Goal: Information Seeking & Learning: Check status

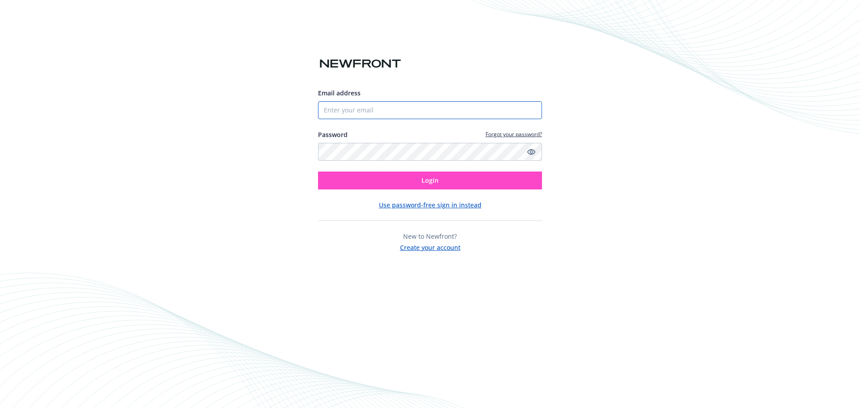
type input "[EMAIL_ADDRESS][DOMAIN_NAME]"
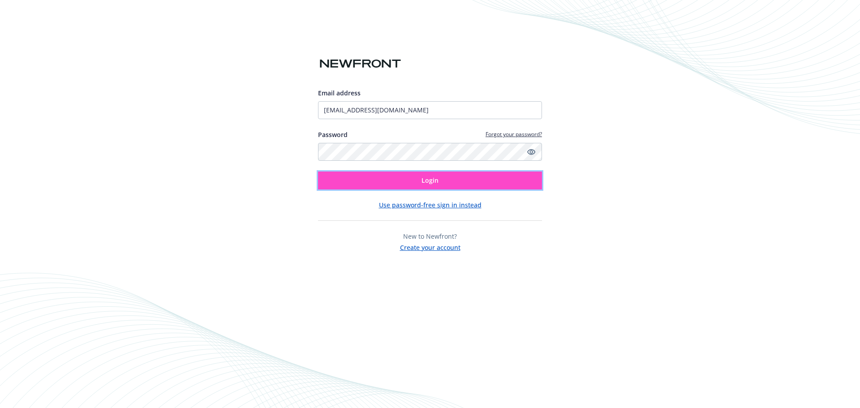
click at [392, 180] on button "Login" at bounding box center [430, 181] width 224 height 18
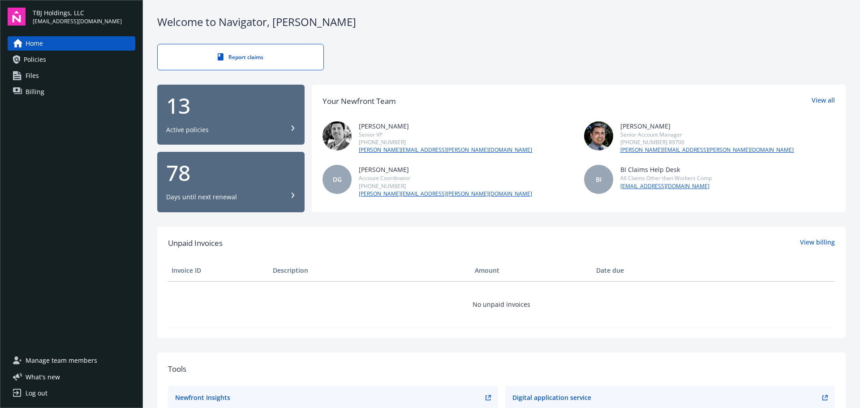
click at [209, 123] on div "13 Active policies" at bounding box center [230, 114] width 129 height 39
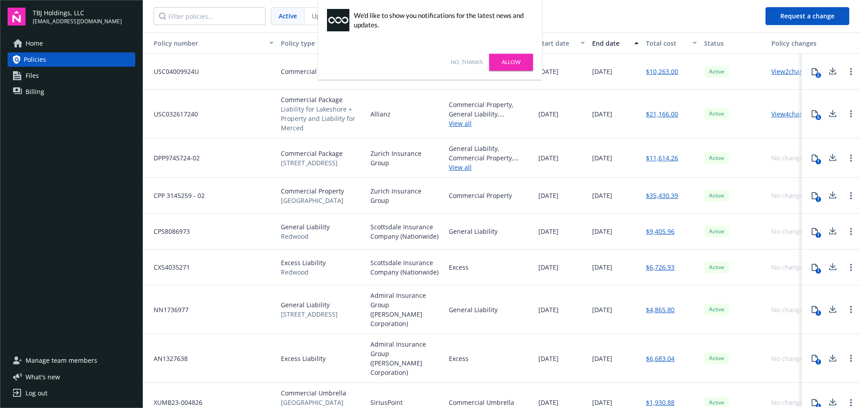
click at [462, 60] on link "No, thanks" at bounding box center [467, 62] width 32 height 8
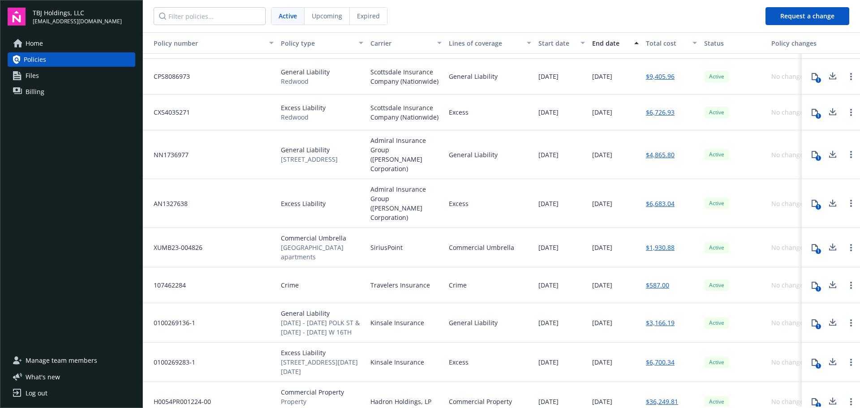
scroll to position [141, 0]
